Goal: Information Seeking & Learning: Learn about a topic

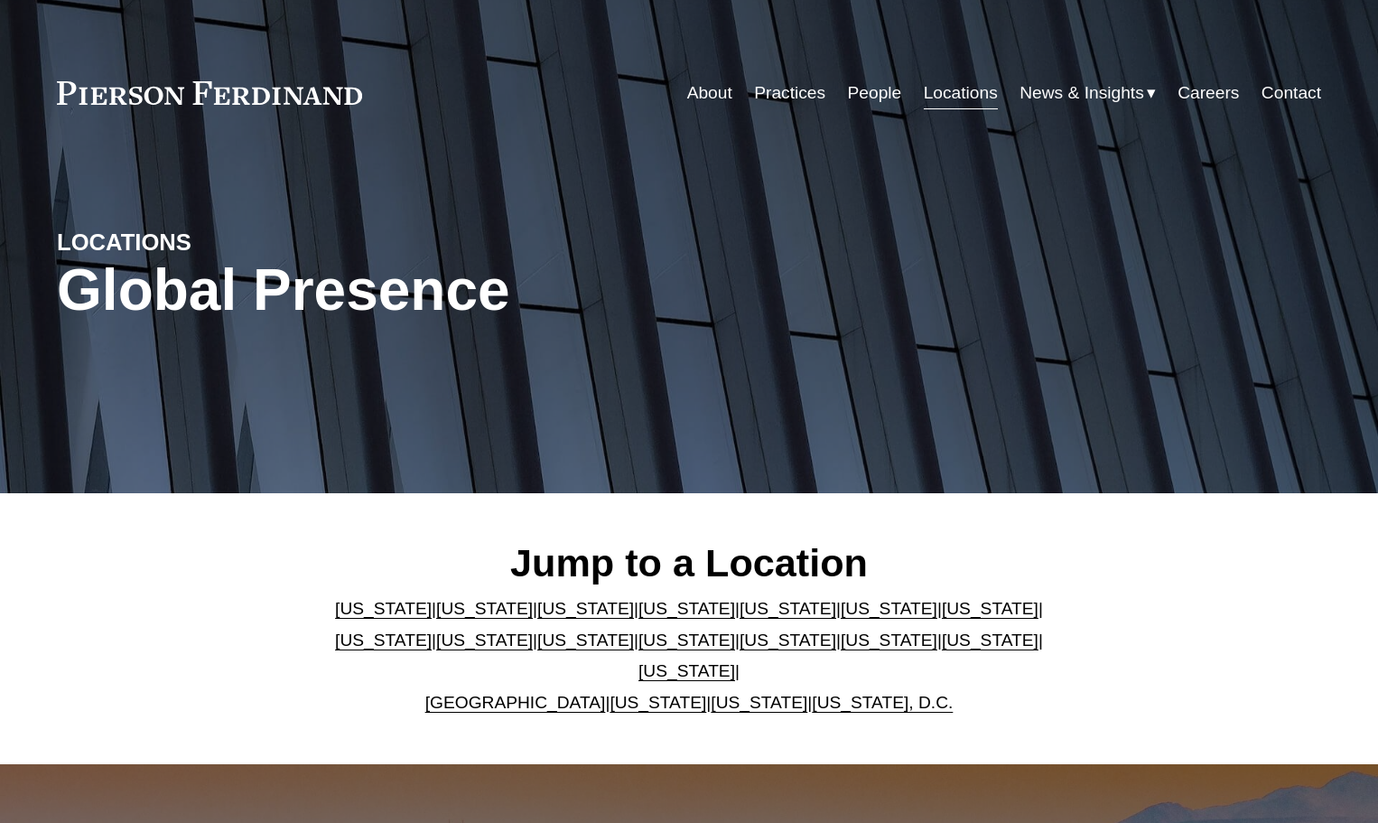
click at [448, 618] on link "[US_STATE]" at bounding box center [484, 608] width 97 height 19
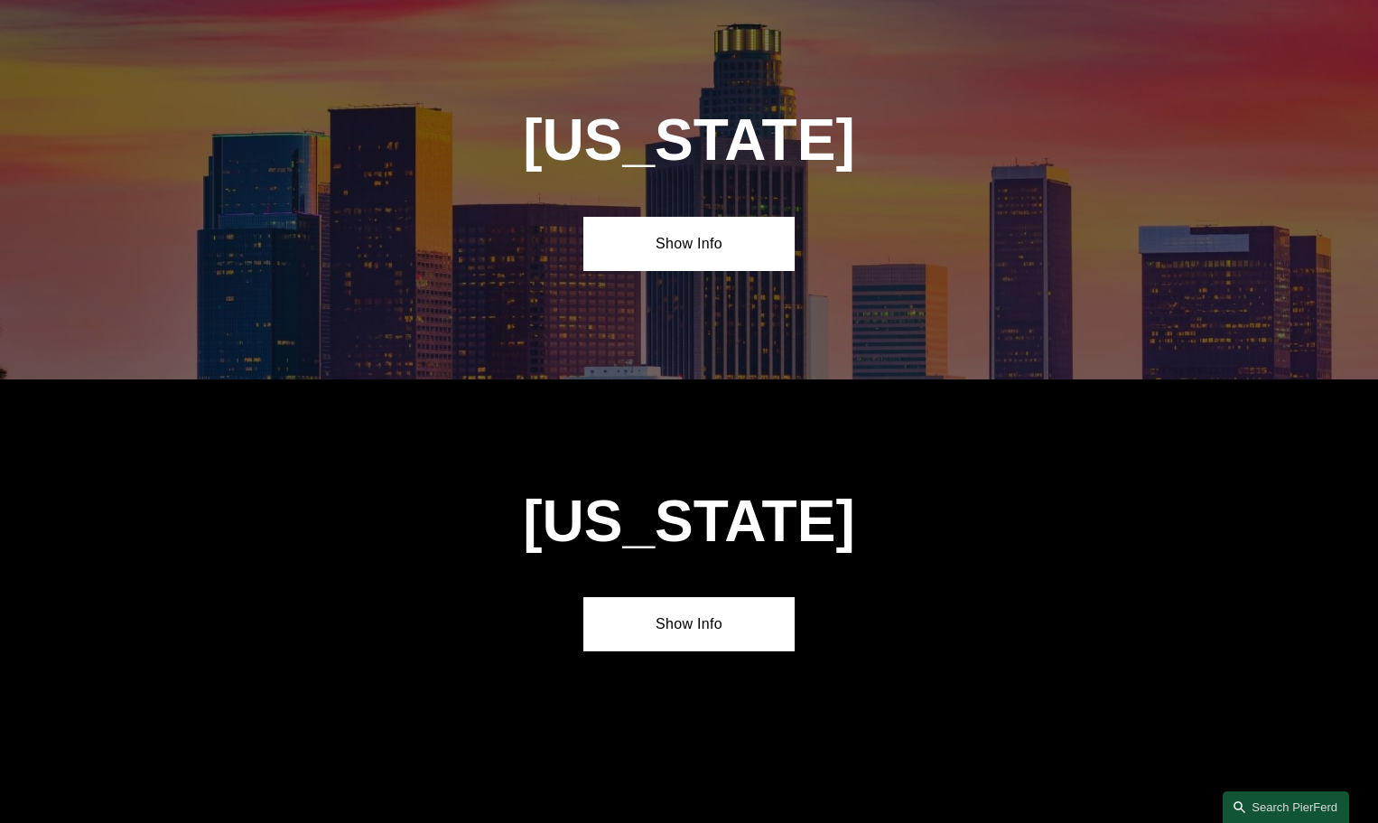
scroll to position [1171, 0]
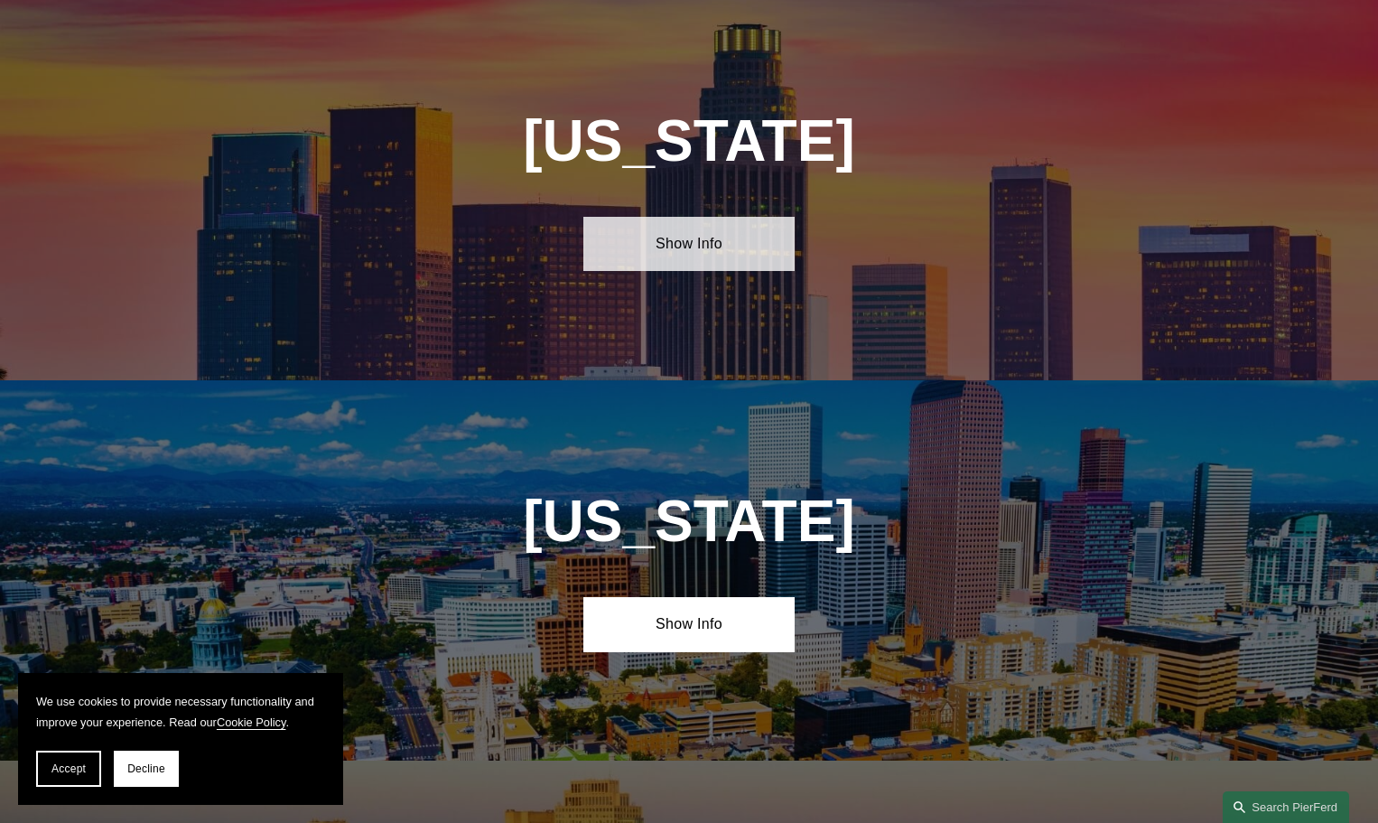
click at [620, 255] on link "Show Info" at bounding box center [688, 244] width 210 height 54
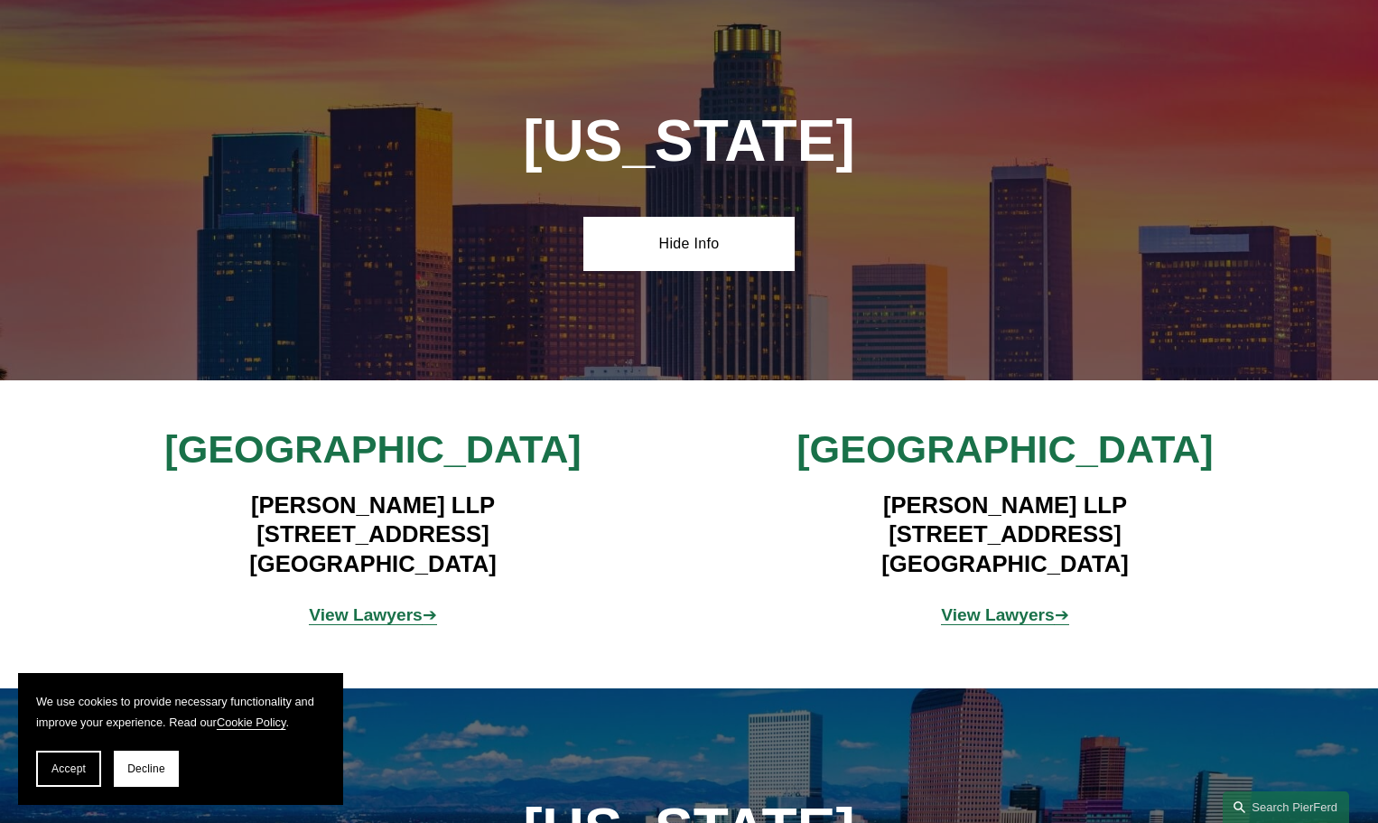
click at [379, 624] on strong "View Lawyers" at bounding box center [366, 614] width 114 height 19
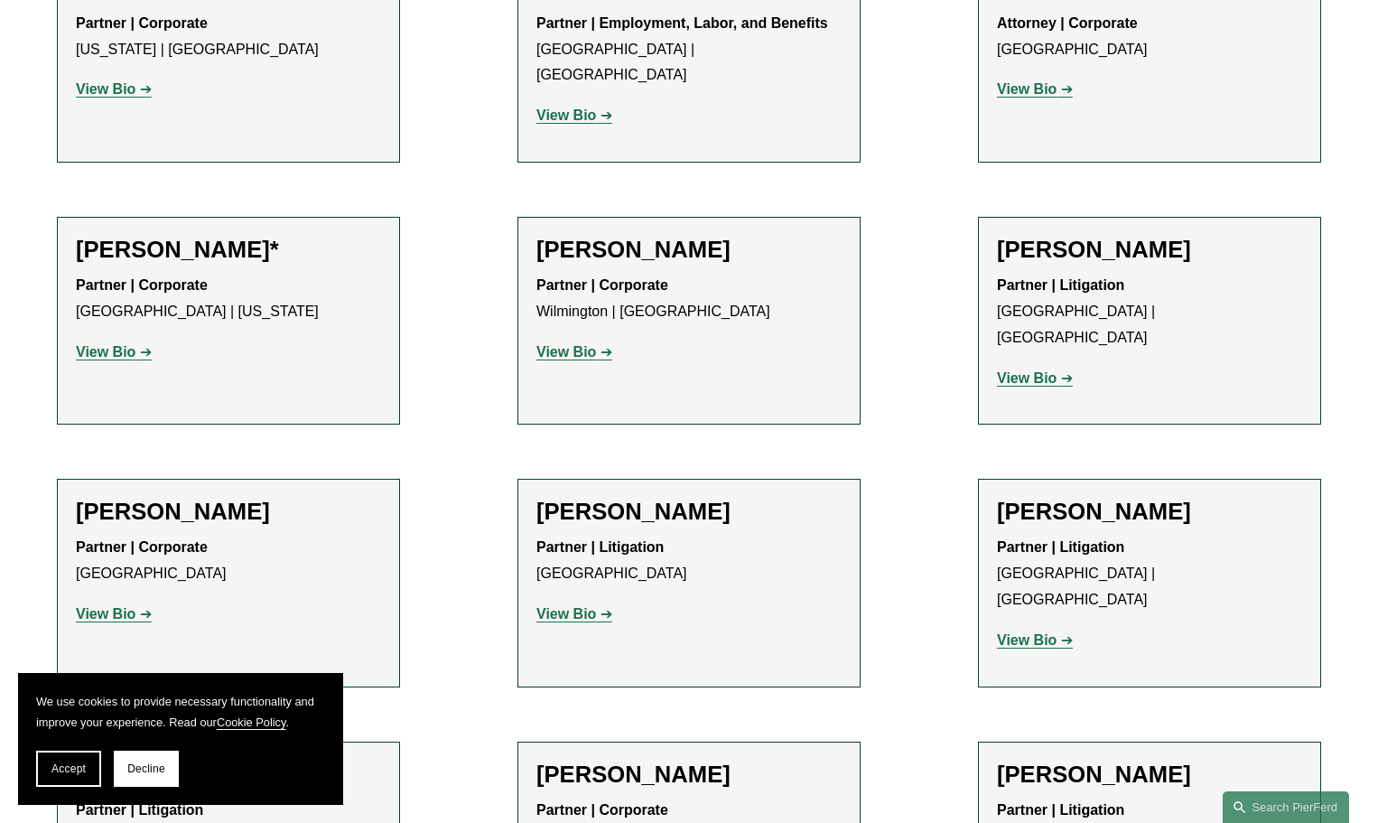
scroll to position [1142, 0]
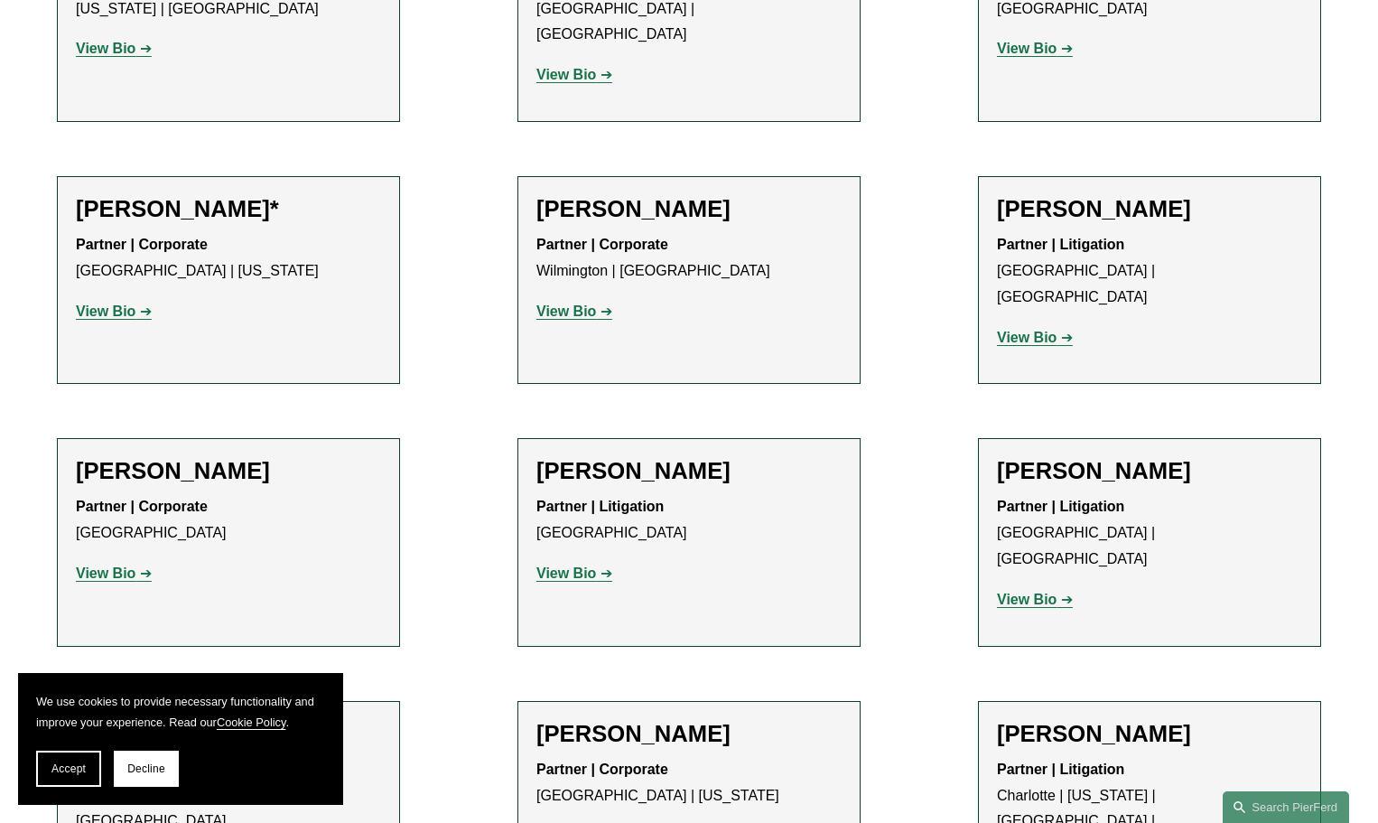
click at [98, 303] on strong "View Bio" at bounding box center [106, 310] width 60 height 15
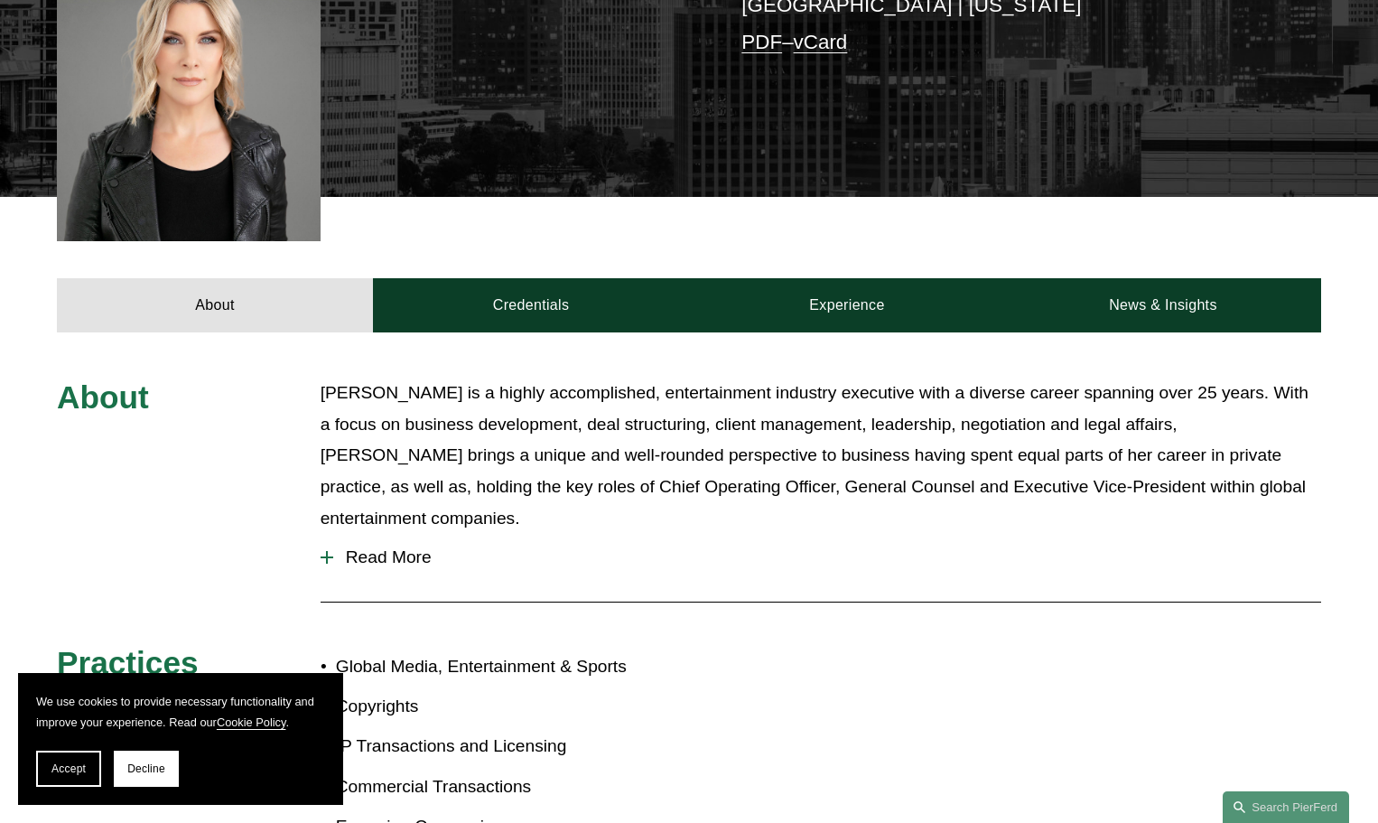
scroll to position [552, 0]
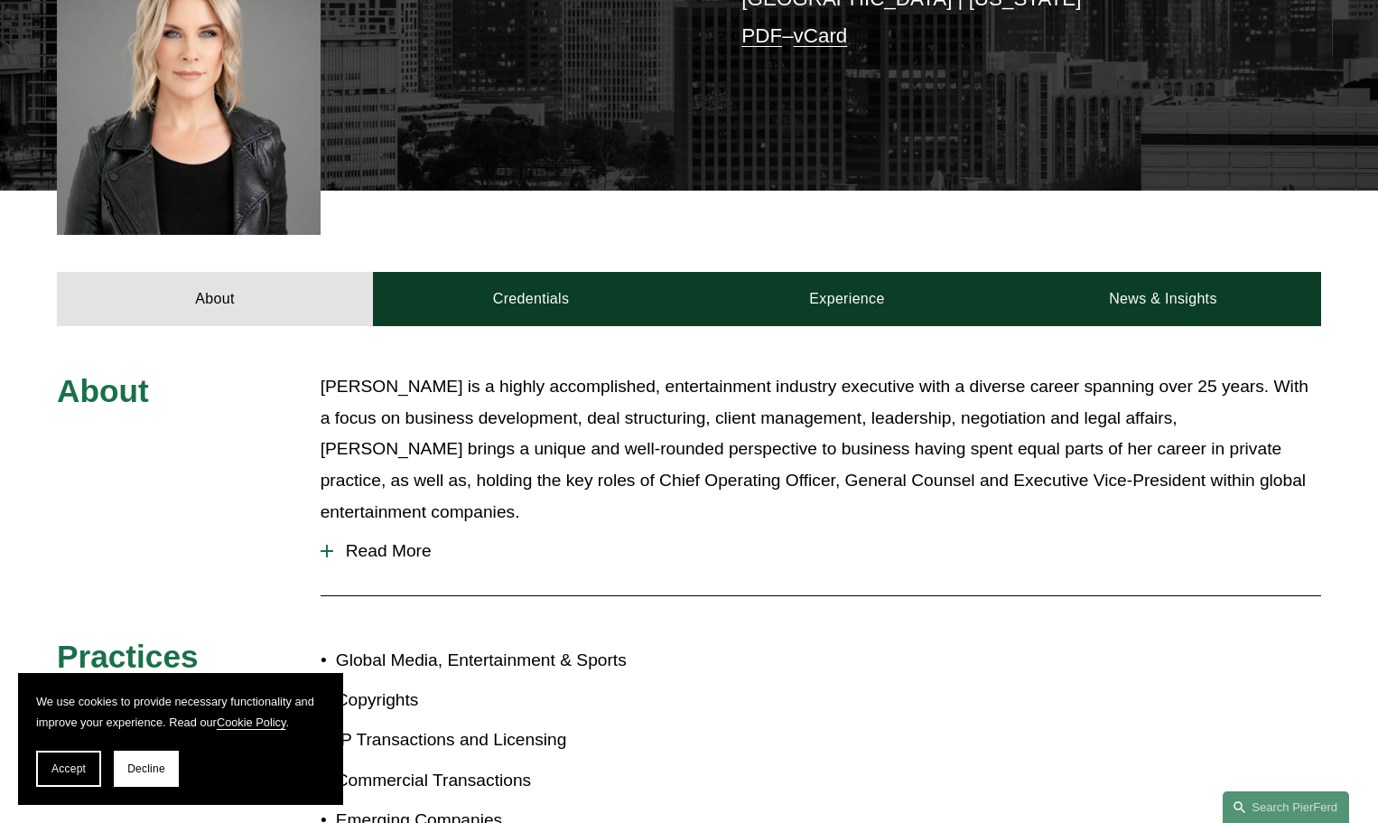
click at [318, 501] on div "About [PERSON_NAME] is a highly accomplished, entertainment industry executive …" at bounding box center [689, 612] width 1378 height 482
click at [325, 544] on div at bounding box center [327, 550] width 13 height 13
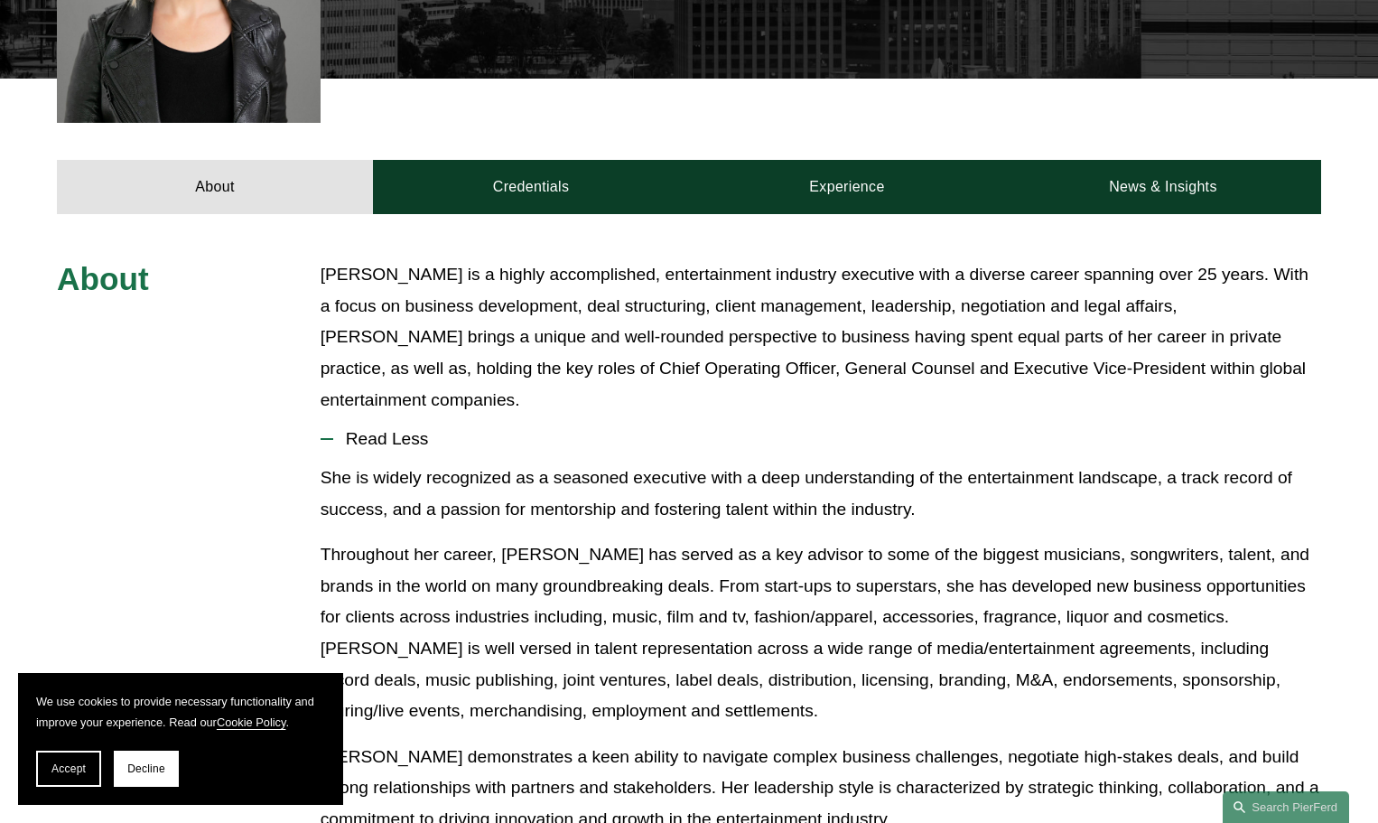
scroll to position [661, 0]
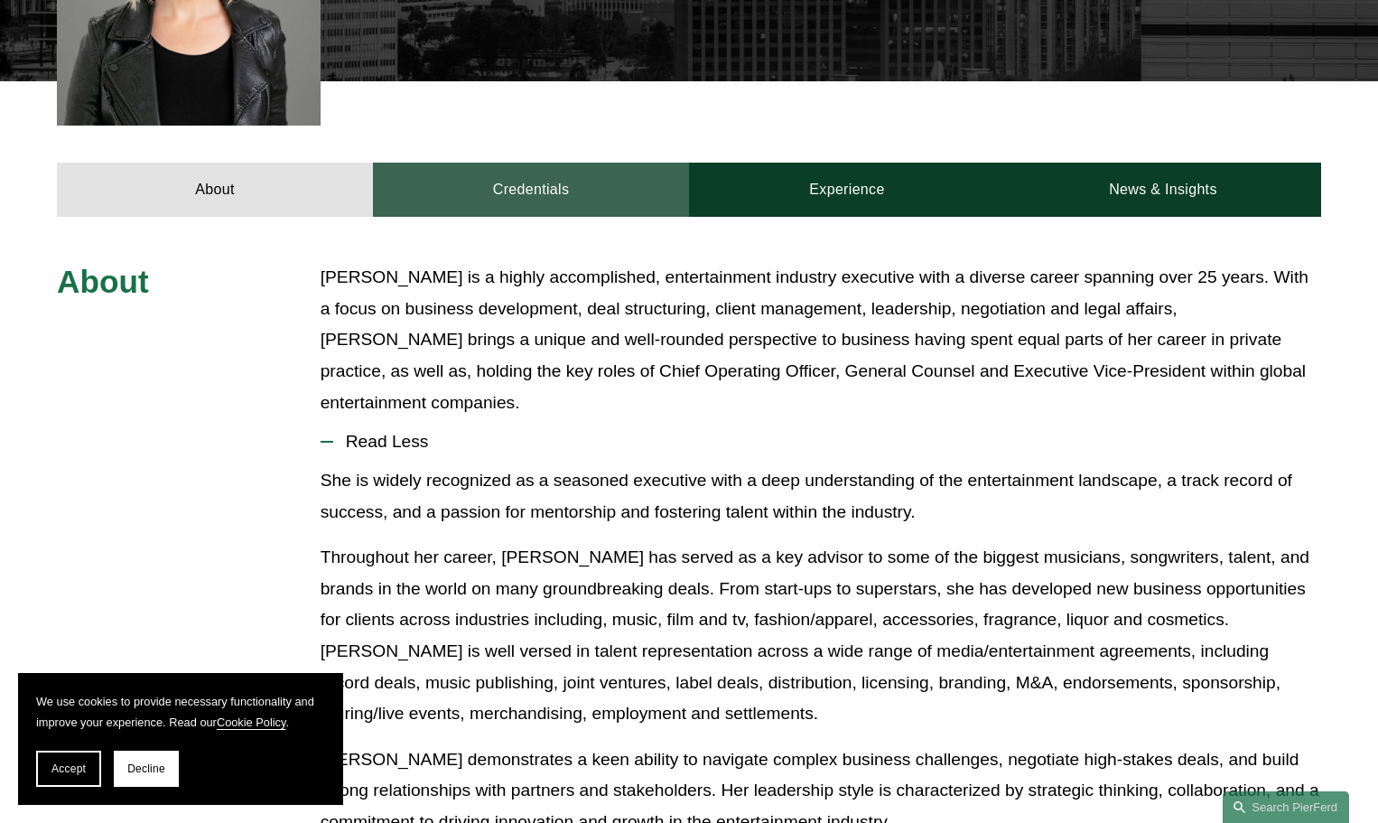
click at [562, 163] on link "Credentials" at bounding box center [531, 190] width 316 height 54
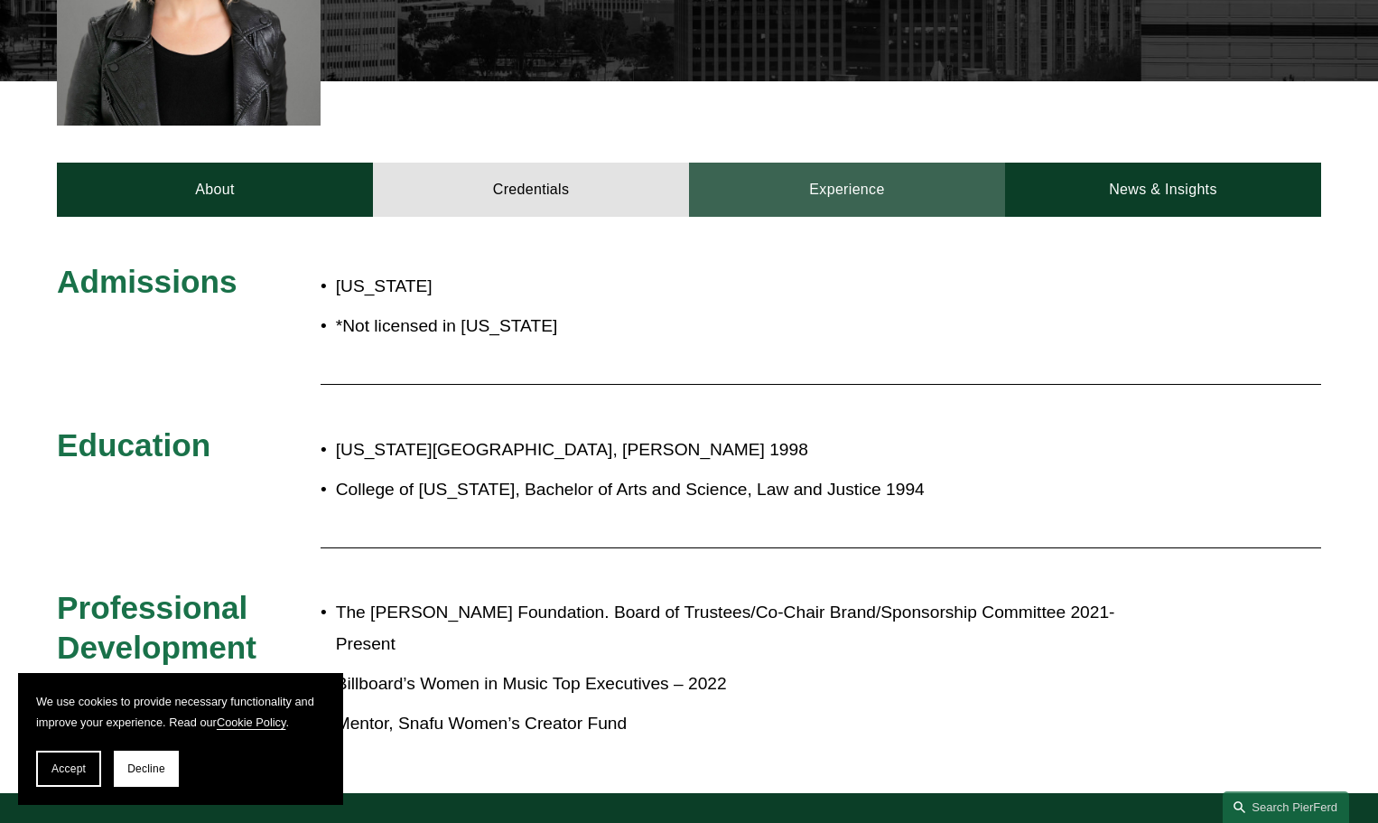
click at [790, 165] on link "Experience" at bounding box center [847, 190] width 316 height 54
